Goal: Task Accomplishment & Management: Complete application form

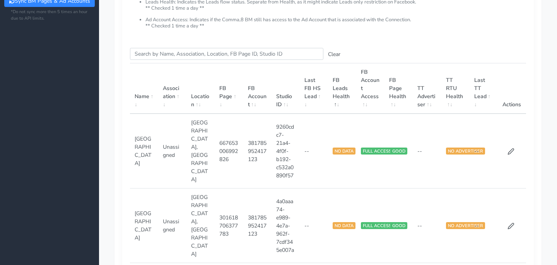
scroll to position [104, 0]
drag, startPoint x: 275, startPoint y: 184, endPoint x: 306, endPoint y: 241, distance: 64.2
click at [306, 241] on tr "Los Angeles Unassigned [GEOGRAPHIC_DATA] 381785952417123 4a0aaa74-e989-4e7a-962…" at bounding box center [328, 225] width 396 height 75
click at [298, 238] on td "4a0aaa74-e989-4e7a-962f-7cdf345e007a" at bounding box center [285, 225] width 28 height 75
copy td "4a0aaa74-e989-4e7a-962f-7cdf345e007a"
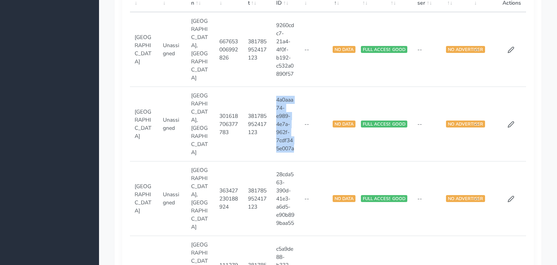
scroll to position [206, 0]
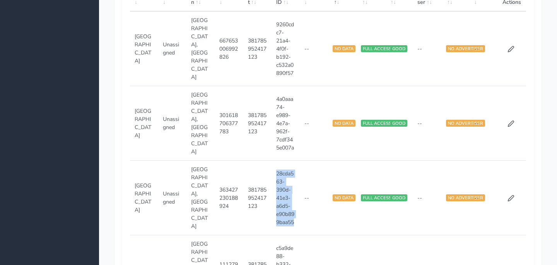
drag, startPoint x: 276, startPoint y: 152, endPoint x: 281, endPoint y: 212, distance: 60.5
click at [281, 212] on td "28cda563-390d-41e3-a6d5-e90b899baa55" at bounding box center [285, 198] width 28 height 75
copy td "28cda563-390d-41e3-a6d5-e90b899baa55"
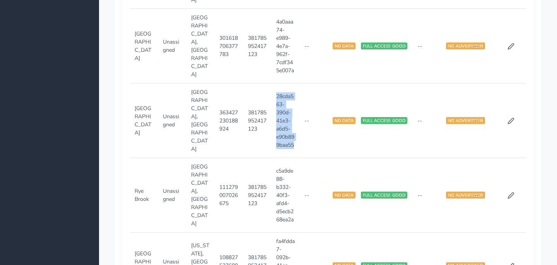
scroll to position [283, 0]
click at [277, 158] on td "c5a9de88-b332-40f3-afd4-d5ecb268ea2a" at bounding box center [285, 195] width 28 height 75
click at [509, 192] on icon at bounding box center [511, 195] width 6 height 6
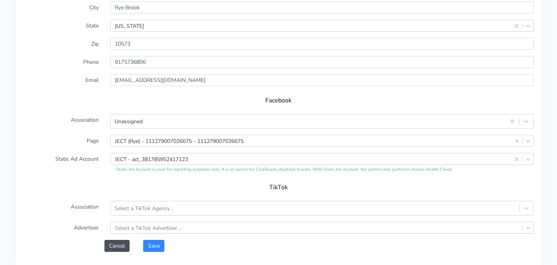
scroll to position [679, 0]
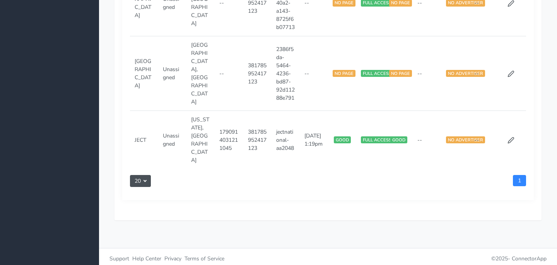
scroll to position [283, 0]
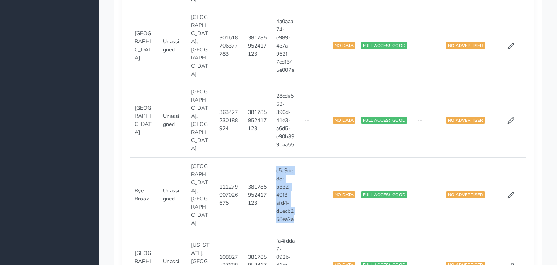
drag, startPoint x: 276, startPoint y: 151, endPoint x: 296, endPoint y: 201, distance: 54.4
click at [296, 201] on td "c5a9de88-b332-40f3-afd4-d5ecb268ea2a" at bounding box center [285, 195] width 28 height 75
copy td "c5a9de88-b332-40f3-afd4-d5ecb268ea2a"
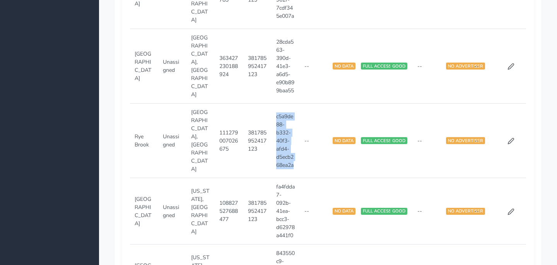
scroll to position [345, 0]
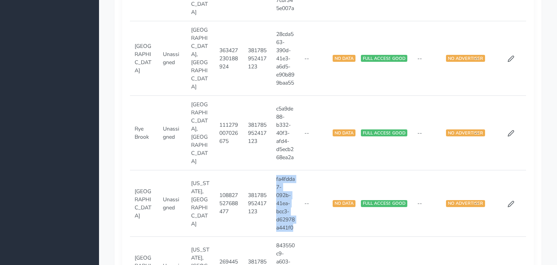
drag, startPoint x: 276, startPoint y: 155, endPoint x: 294, endPoint y: 216, distance: 63.7
click at [294, 216] on td "fa4fdda7-092b-41ea-bcc3-d62978a441f0" at bounding box center [285, 203] width 28 height 66
copy td "fa4fdda7-092b-41ea-bcc3-d62978a441f0"
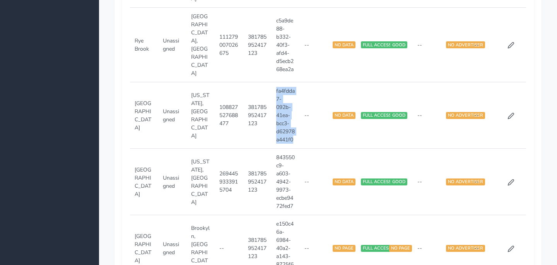
scroll to position [434, 0]
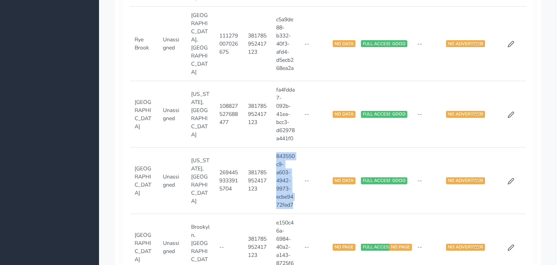
drag, startPoint x: 276, startPoint y: 139, endPoint x: 293, endPoint y: 191, distance: 54.3
click at [293, 191] on td "843550c9-a603-4942-9973-ecbe9472fed7" at bounding box center [285, 181] width 28 height 66
copy td "843550c9-a603-4942-9973-ecbe9472fed7"
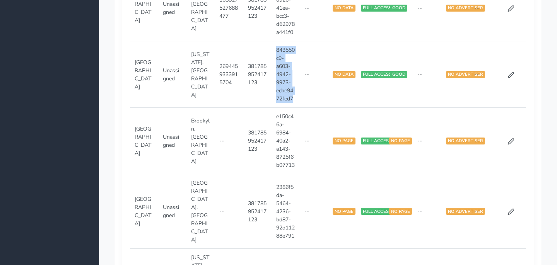
scroll to position [541, 0]
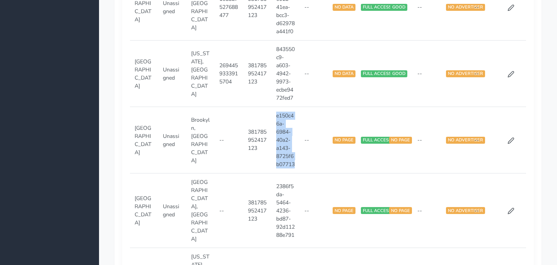
drag, startPoint x: 274, startPoint y: 99, endPoint x: 283, endPoint y: 157, distance: 59.0
click at [283, 157] on td "e150c46a-6984-40a2-a143-8725f6b07713" at bounding box center [285, 140] width 28 height 66
copy td "e150c46a-6984-40a2-a143-8725f6b07713"
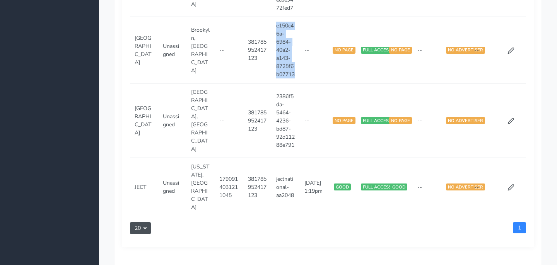
scroll to position [633, 0]
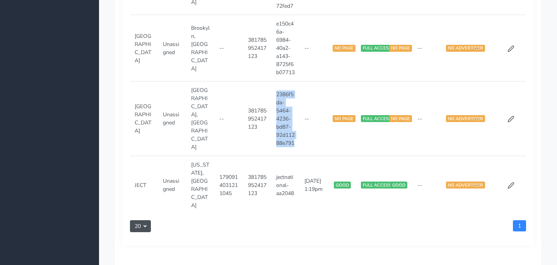
drag, startPoint x: 275, startPoint y: 82, endPoint x: 285, endPoint y: 141, distance: 59.6
click at [285, 141] on td "2386f5da-5464-4236-bd87-92d11288e791" at bounding box center [285, 119] width 28 height 75
copy td "2386f5da-5464-4236-bd87-92d11288e791"
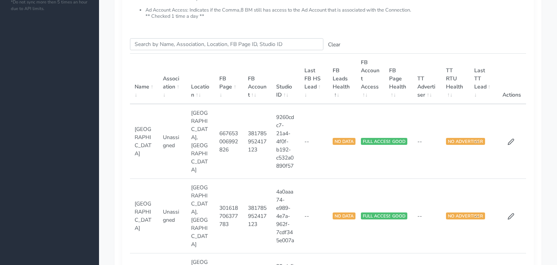
scroll to position [0, 0]
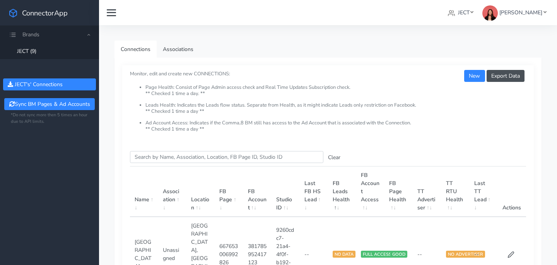
click at [171, 54] on link "Associations" at bounding box center [178, 49] width 43 height 17
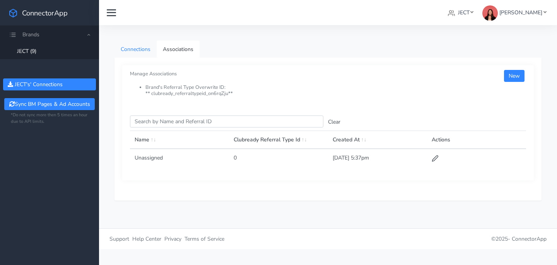
click at [140, 46] on link "Connections" at bounding box center [135, 49] width 42 height 17
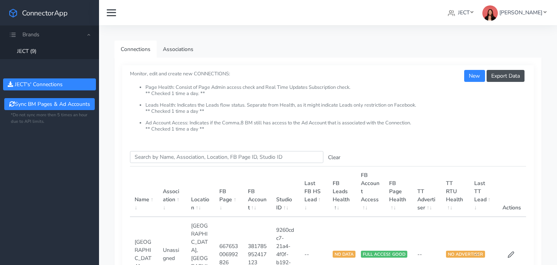
click at [10, 36] on icon at bounding box center [12, 34] width 7 height 7
click at [90, 34] on span "Brands" at bounding box center [49, 35] width 99 height 18
click at [75, 98] on button "Sync BM Pages & Ad Accounts" at bounding box center [49, 104] width 90 height 12
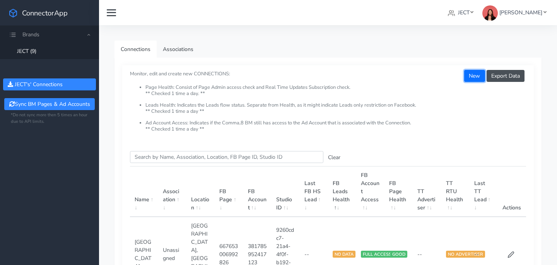
click at [476, 80] on button "New" at bounding box center [474, 76] width 20 height 12
click at [476, 12] on link "JECT" at bounding box center [460, 12] width 32 height 14
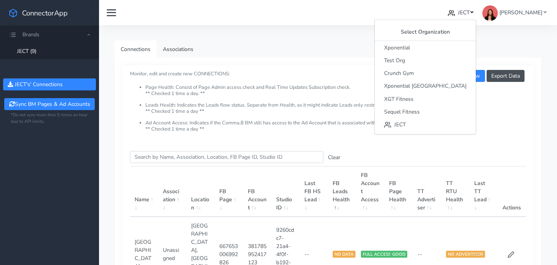
click at [476, 12] on link "JECT" at bounding box center [460, 12] width 32 height 14
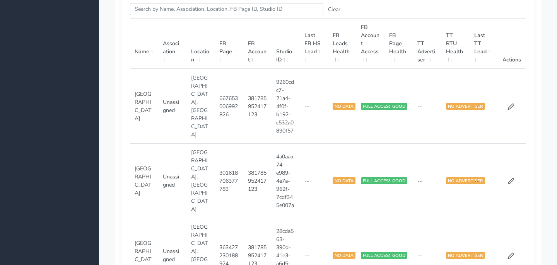
scroll to position [42, 0]
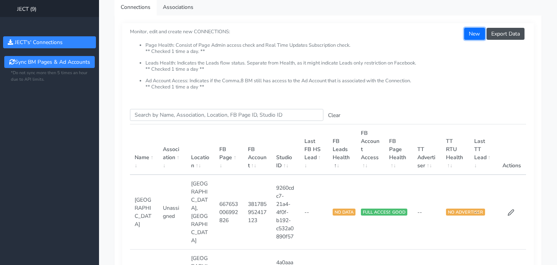
click at [472, 36] on button "New" at bounding box center [474, 34] width 20 height 12
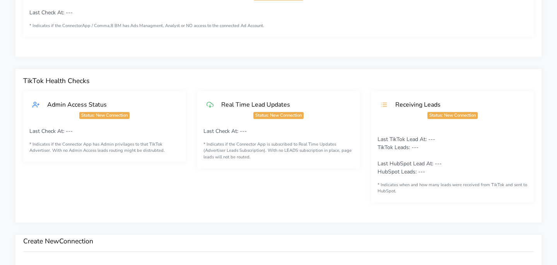
scroll to position [398, 0]
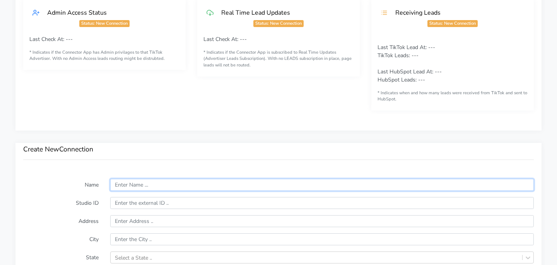
click at [203, 188] on input "text" at bounding box center [321, 185] width 423 height 12
type input "Shrewsbury"
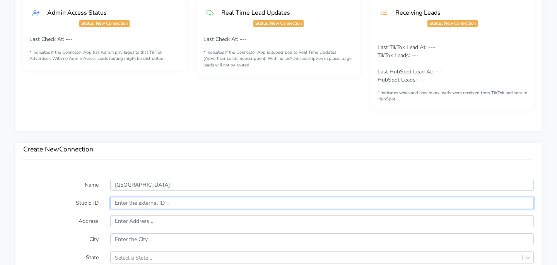
click at [156, 204] on input "text" at bounding box center [321, 203] width 423 height 12
paste input "1e45edaa-bee5-4190-9b84-5be9a6575e78"
type input "1e45edaa-bee5-4190-9b84-5be9a6575e78"
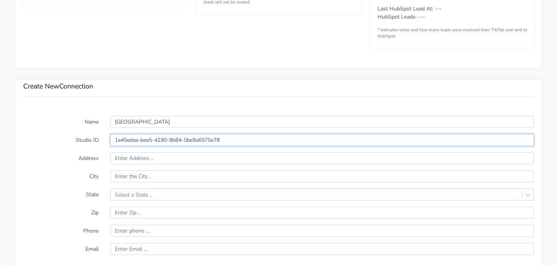
scroll to position [486, 0]
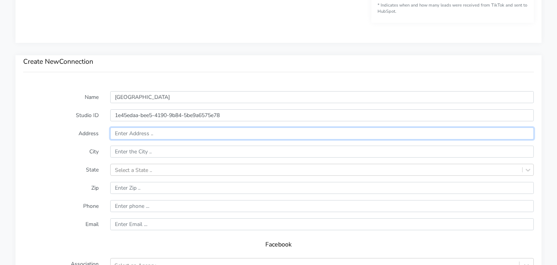
click at [172, 133] on input "text" at bounding box center [321, 134] width 423 height 12
paste input "682 Broad Street, Shrewsbury NJ 07702"
click at [160, 134] on input "682 Broad Street, Shrewsbury NJ 07702" at bounding box center [321, 134] width 423 height 12
type input "682 Broad Street"
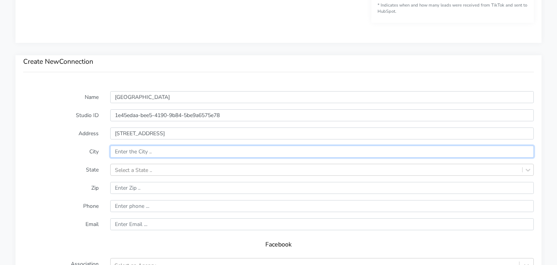
paste input "Shrewsbury NJ 07702"
click at [146, 152] on input "Shrewsbury NJ 07702" at bounding box center [321, 152] width 423 height 12
type input "Shrewsbury"
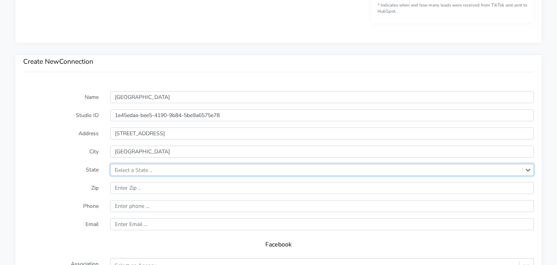
scroll to position [519, 0]
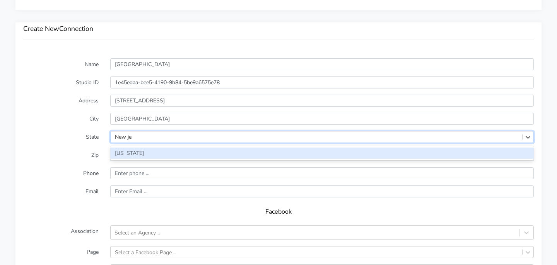
type input "New jer"
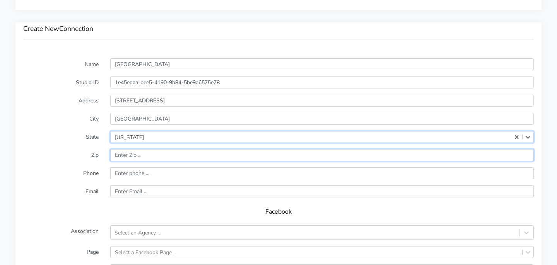
click at [149, 161] on input "input" at bounding box center [321, 155] width 423 height 12
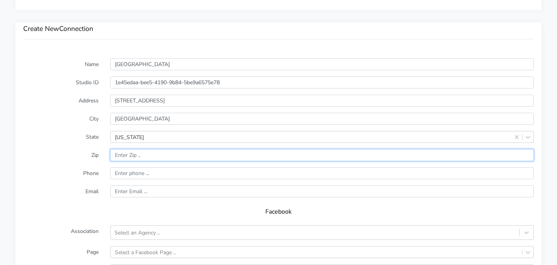
paste input "NJ 07702"
drag, startPoint x: 124, startPoint y: 154, endPoint x: 98, endPoint y: 154, distance: 26.3
click at [98, 154] on div "Zip" at bounding box center [278, 155] width 522 height 12
type input "07702"
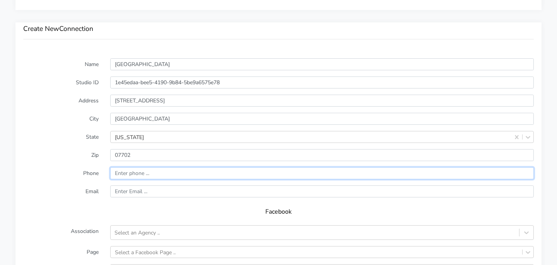
click at [154, 174] on input "input" at bounding box center [321, 173] width 423 height 12
paste input "917.573.6806"
click at [137, 172] on input "input" at bounding box center [321, 173] width 423 height 12
type input "9175736806"
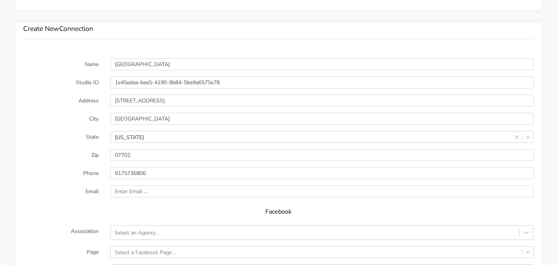
click at [138, 198] on form "Name Shrewsbury Studio ID 1e45edaa-bee5-4190-9b84-5be9a6575e78 Address 682 Broa…" at bounding box center [278, 210] width 510 height 305
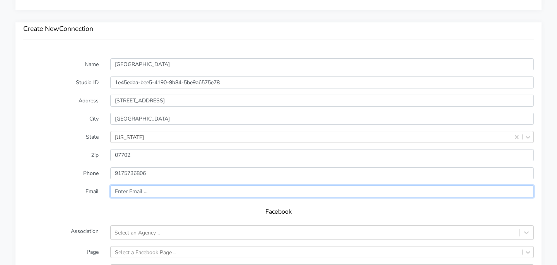
click at [134, 191] on input "text" at bounding box center [321, 192] width 423 height 12
paste input "[EMAIL_ADDRESS][DOMAIN_NAME]"
type input "[EMAIL_ADDRESS][DOMAIN_NAME]"
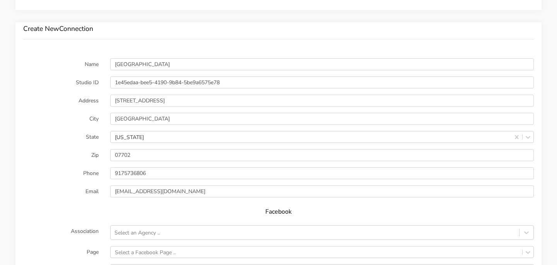
click at [82, 192] on label "Email" at bounding box center [60, 192] width 87 height 12
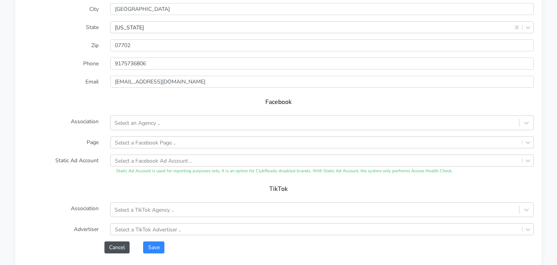
scroll to position [631, 0]
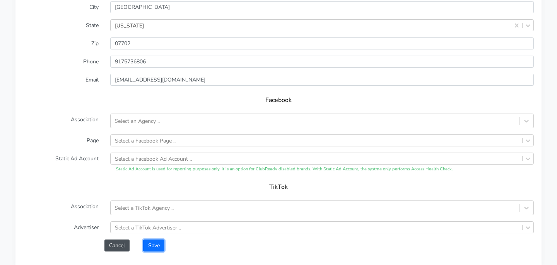
click at [160, 249] on button "Save" at bounding box center [153, 246] width 21 height 12
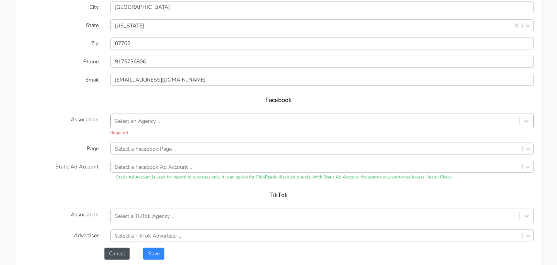
click at [164, 118] on div "Select an Agency .." at bounding box center [315, 121] width 408 height 13
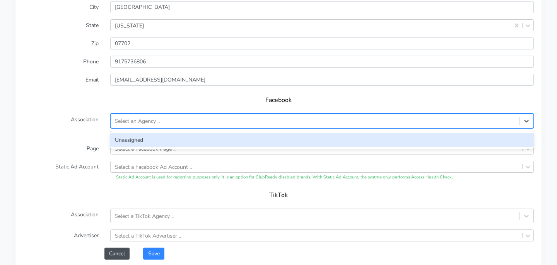
click at [158, 140] on div "Unassigned" at bounding box center [321, 140] width 423 height 14
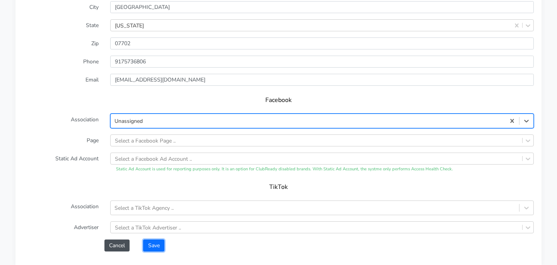
click at [155, 244] on button "Save" at bounding box center [153, 246] width 21 height 12
